Goal: Task Accomplishment & Management: Manage account settings

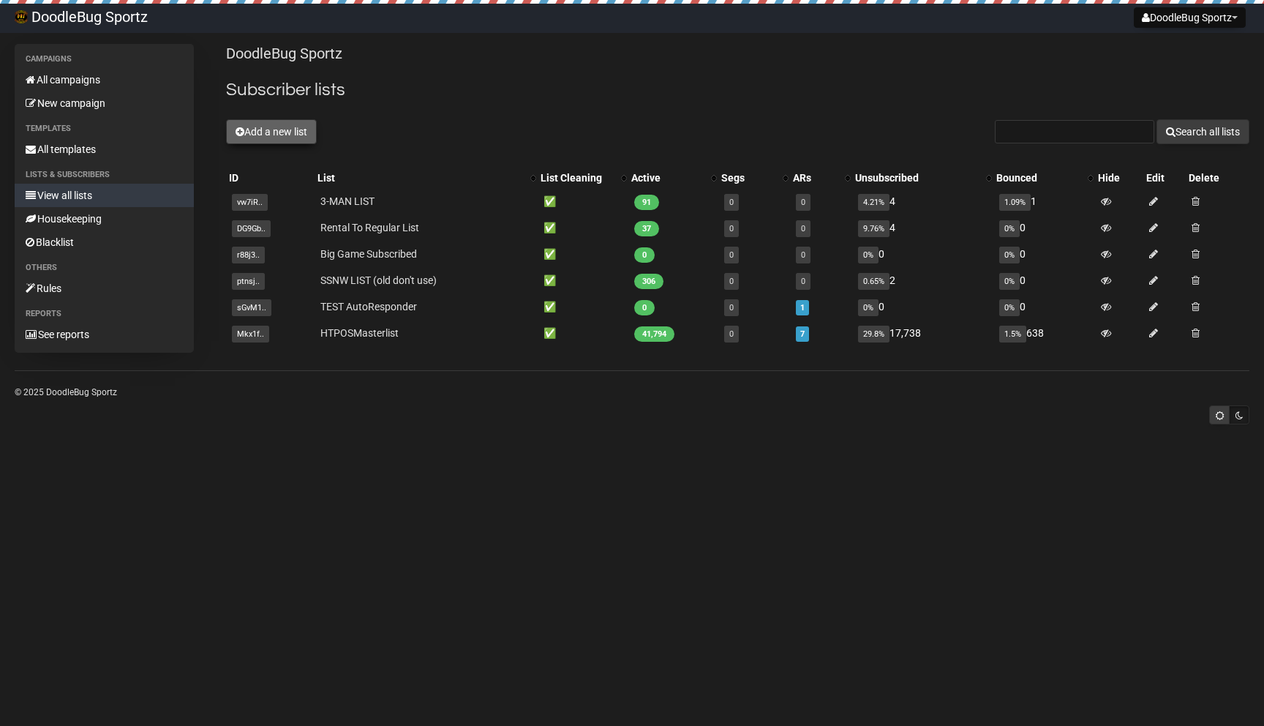
click at [268, 135] on button "Add a new list" at bounding box center [271, 131] width 91 height 25
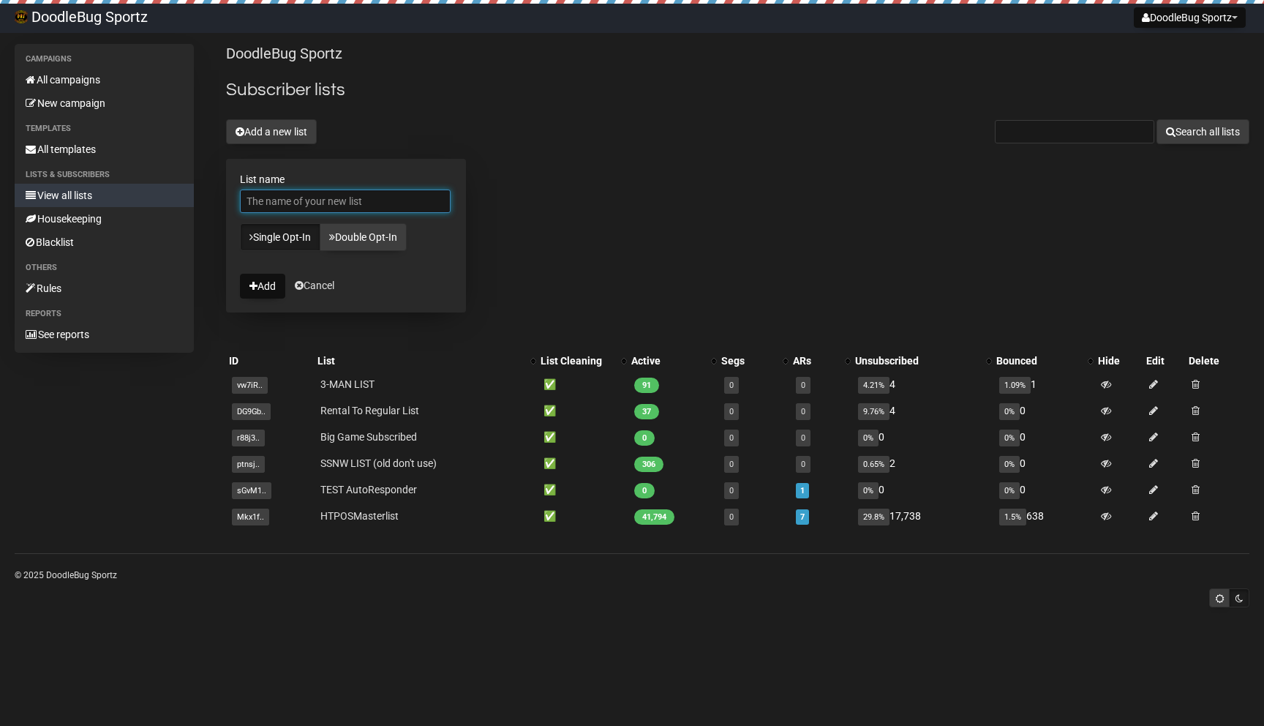
click at [323, 193] on input "List name" at bounding box center [345, 201] width 211 height 23
type input "Deliverability Test"
click at [300, 237] on link "Single Opt-In" at bounding box center [280, 237] width 80 height 28
click at [334, 237] on icon at bounding box center [332, 237] width 6 height 10
click at [291, 246] on link "Single Opt-In" at bounding box center [280, 237] width 80 height 28
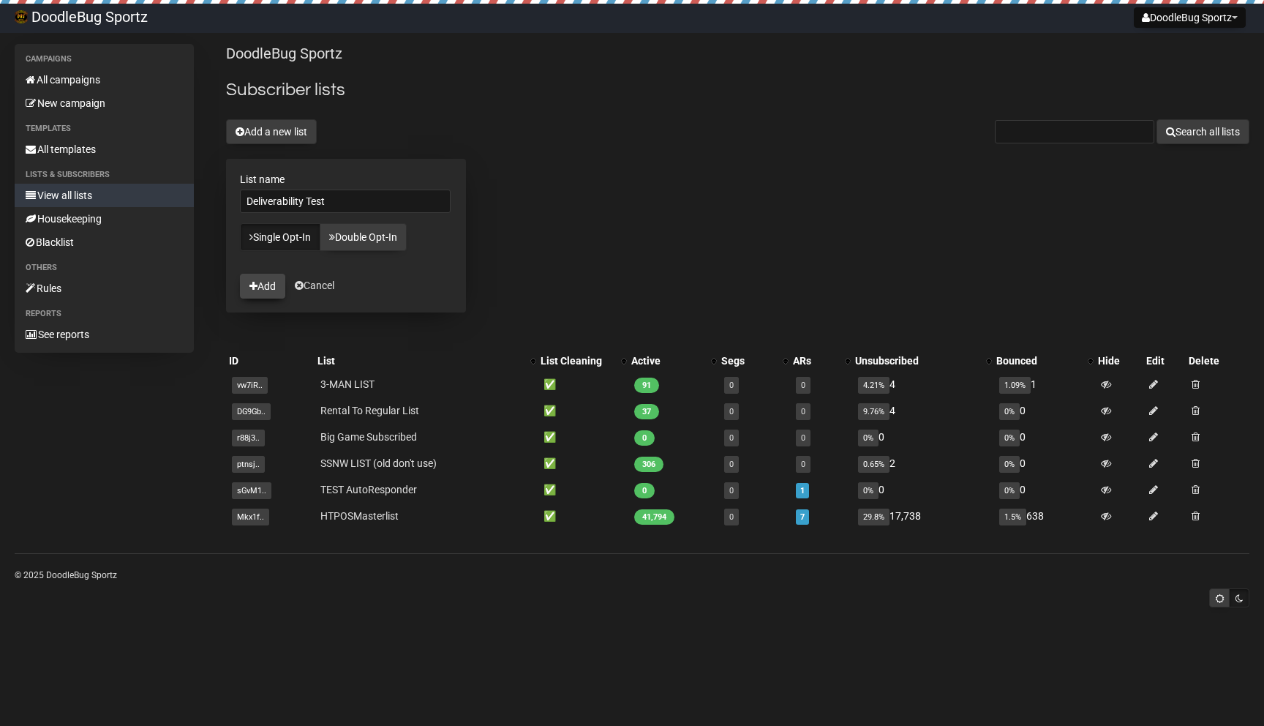
click at [266, 290] on button "Add" at bounding box center [262, 286] width 45 height 25
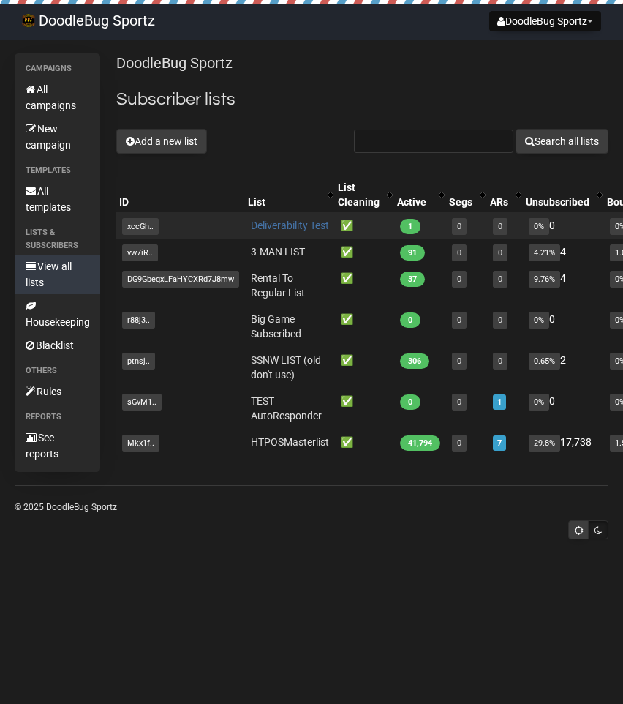
click at [283, 228] on link "Deliverability Test" at bounding box center [290, 226] width 78 height 12
